Goal: Information Seeking & Learning: Learn about a topic

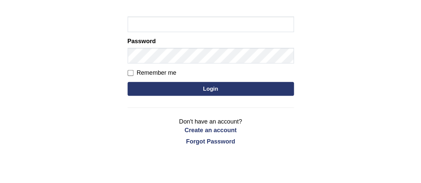
scroll to position [62, 0]
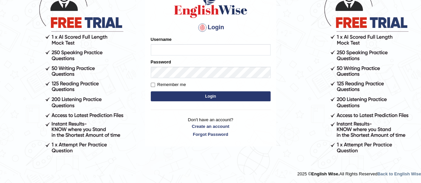
type input "ruphadkkr"
click at [217, 96] on button "Login" at bounding box center [211, 97] width 120 height 10
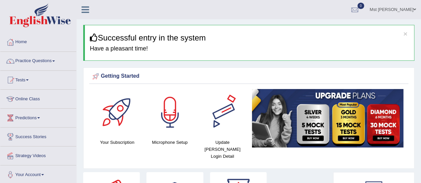
click at [215, 95] on div at bounding box center [222, 112] width 47 height 47
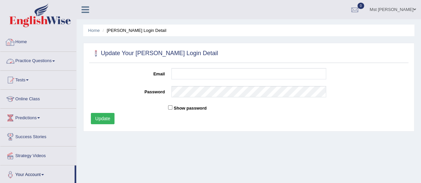
click at [22, 40] on link "Home" at bounding box center [38, 41] width 76 height 17
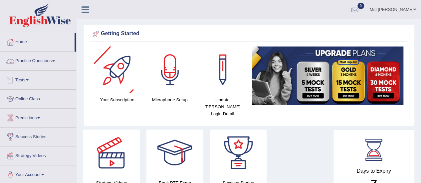
click at [55, 59] on link "Practice Questions" at bounding box center [38, 60] width 76 height 17
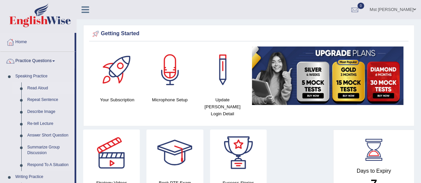
click at [43, 88] on link "Read Aloud" at bounding box center [49, 89] width 50 height 12
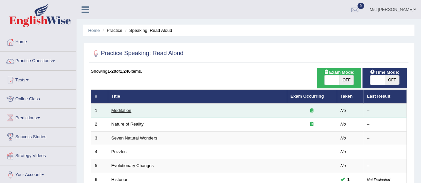
click at [125, 111] on link "Meditation" at bounding box center [122, 110] width 20 height 5
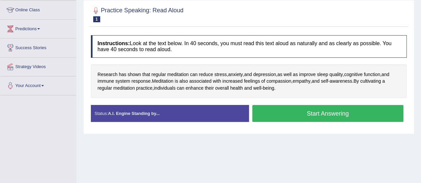
scroll to position [100, 0]
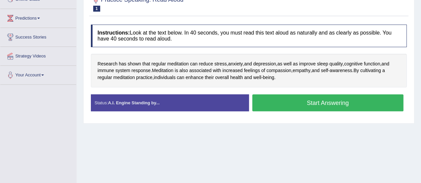
click at [341, 105] on button "Start Answering" at bounding box center [327, 103] width 151 height 17
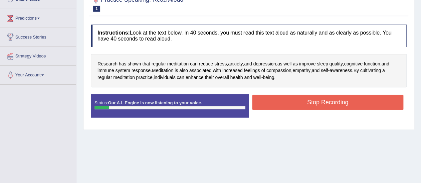
click at [338, 102] on button "Stop Recording" at bounding box center [327, 102] width 151 height 15
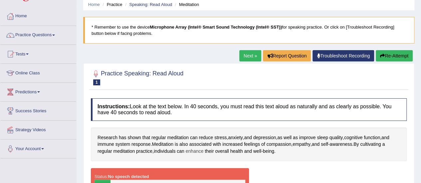
scroll to position [0, 0]
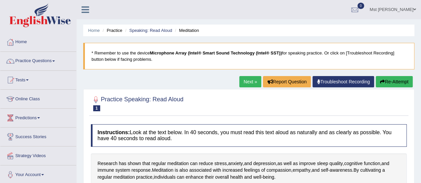
click at [246, 51] on b "Microphone Array (Intel® Smart Sound Technology (Intel® SST))" at bounding box center [216, 53] width 132 height 5
click at [246, 84] on link "Next »" at bounding box center [250, 81] width 22 height 11
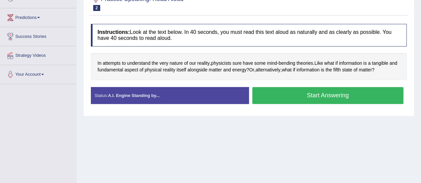
scroll to position [99, 0]
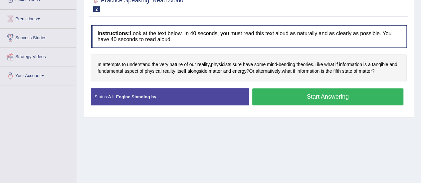
click at [312, 97] on button "Start Answering" at bounding box center [327, 97] width 151 height 17
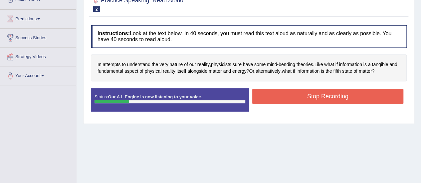
click at [312, 96] on button "Stop Recording" at bounding box center [327, 96] width 151 height 15
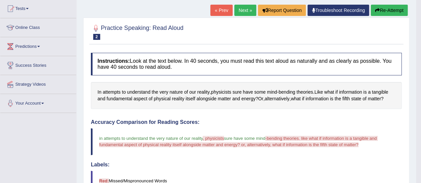
scroll to position [0, 0]
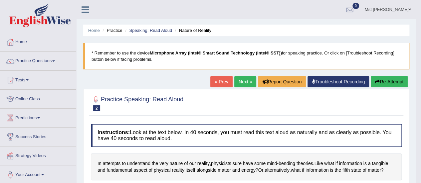
click at [35, 100] on link "Online Class" at bounding box center [38, 98] width 76 height 17
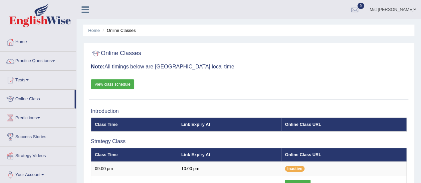
click at [108, 85] on link "View class schedule" at bounding box center [112, 85] width 43 height 10
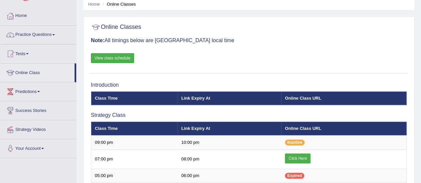
scroll to position [28, 0]
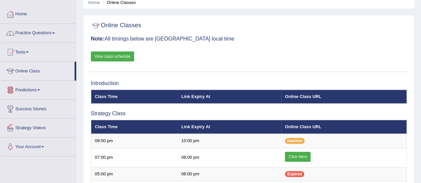
click at [31, 71] on link "Online Class" at bounding box center [37, 70] width 74 height 17
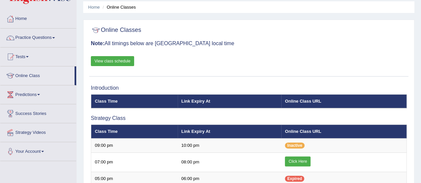
scroll to position [25, 0]
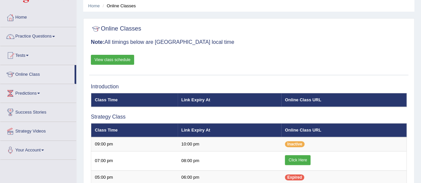
click at [101, 57] on link "View class schedule" at bounding box center [112, 60] width 43 height 10
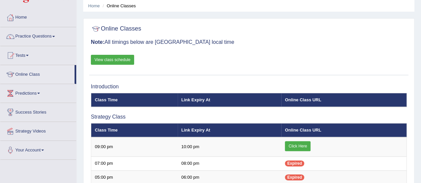
click at [356, 24] on div at bounding box center [249, 29] width 316 height 14
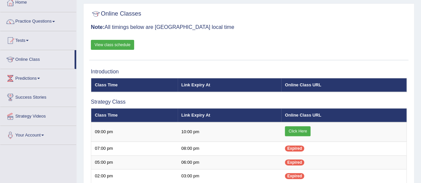
scroll to position [38, 0]
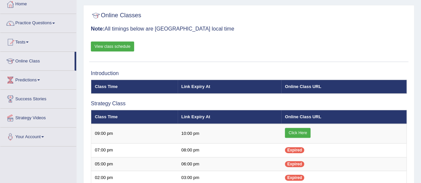
scroll to position [38, 0]
